Goal: Find contact information: Find contact information

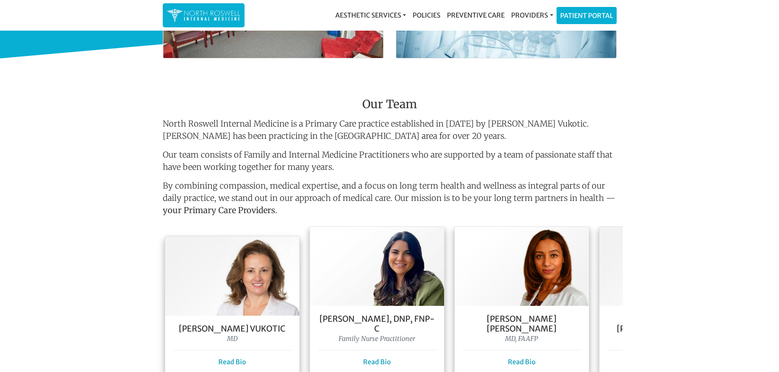
scroll to position [668, 0]
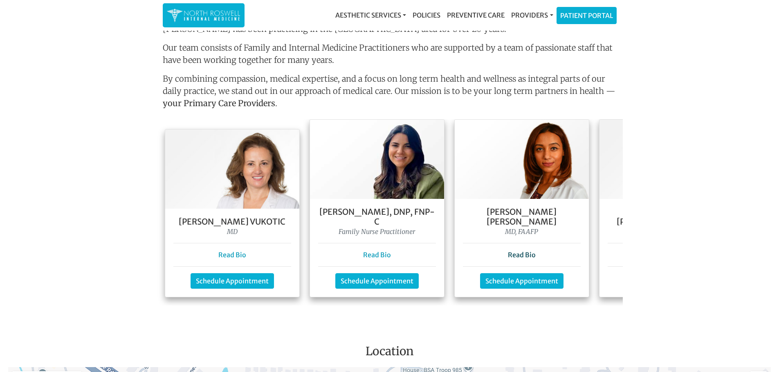
click at [527, 251] on link "Read Bio" at bounding box center [522, 255] width 28 height 8
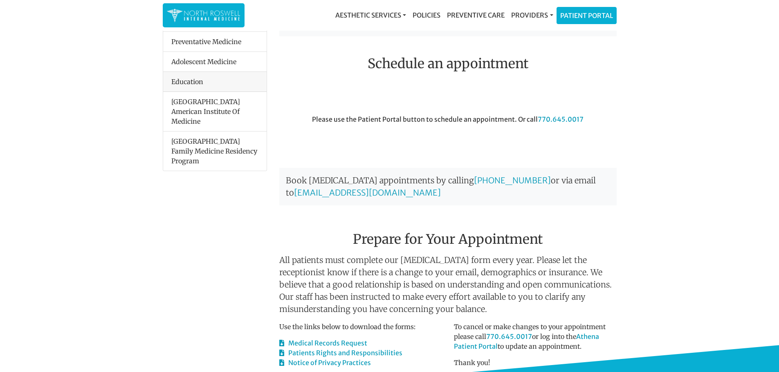
scroll to position [204, 0]
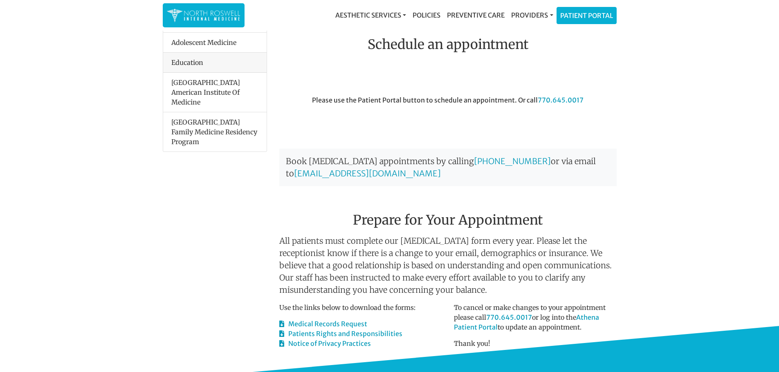
drag, startPoint x: 490, startPoint y: 172, endPoint x: 498, endPoint y: 181, distance: 12.4
click at [498, 183] on p "Book [MEDICAL_DATA] appointments by calling [PHONE_NUMBER] or via email to [EMA…" at bounding box center [447, 168] width 337 height 38
